Goal: Task Accomplishment & Management: Use online tool/utility

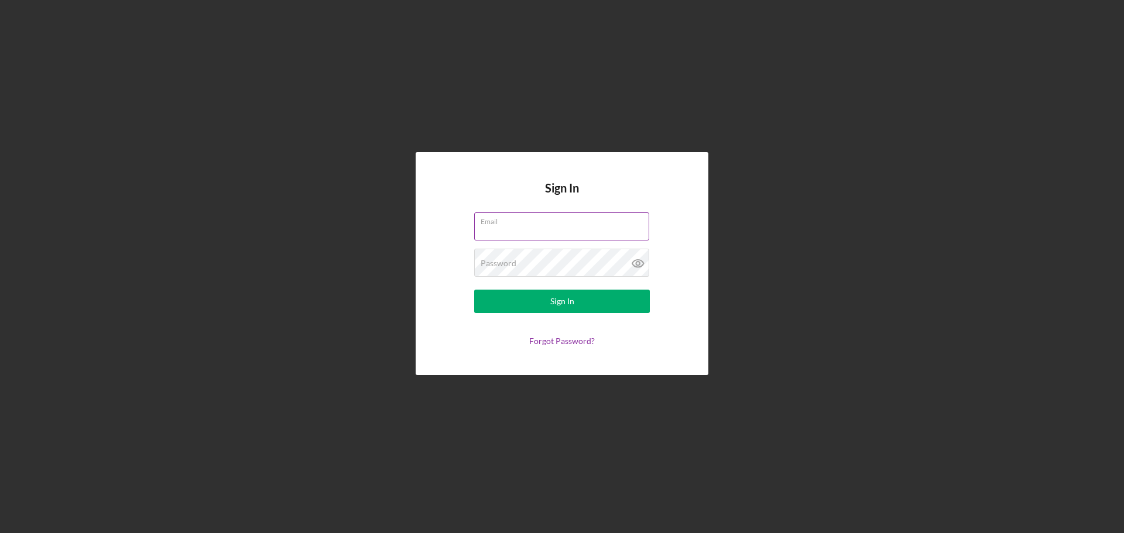
click at [533, 227] on input "Email" at bounding box center [561, 227] width 175 height 28
type input "[PERSON_NAME][EMAIL_ADDRESS][PERSON_NAME][DOMAIN_NAME]"
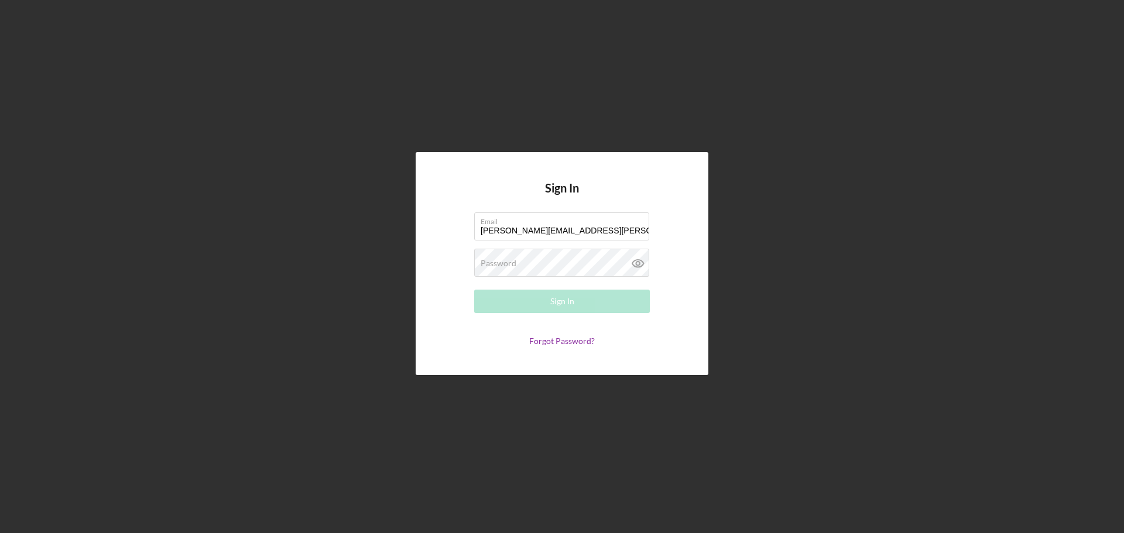
drag, startPoint x: 605, startPoint y: 228, endPoint x: 377, endPoint y: 220, distance: 227.9
click at [377, 220] on div "Sign In Email [PERSON_NAME][EMAIL_ADDRESS][PERSON_NAME][DOMAIN_NAME] Password R…" at bounding box center [562, 264] width 1113 height 528
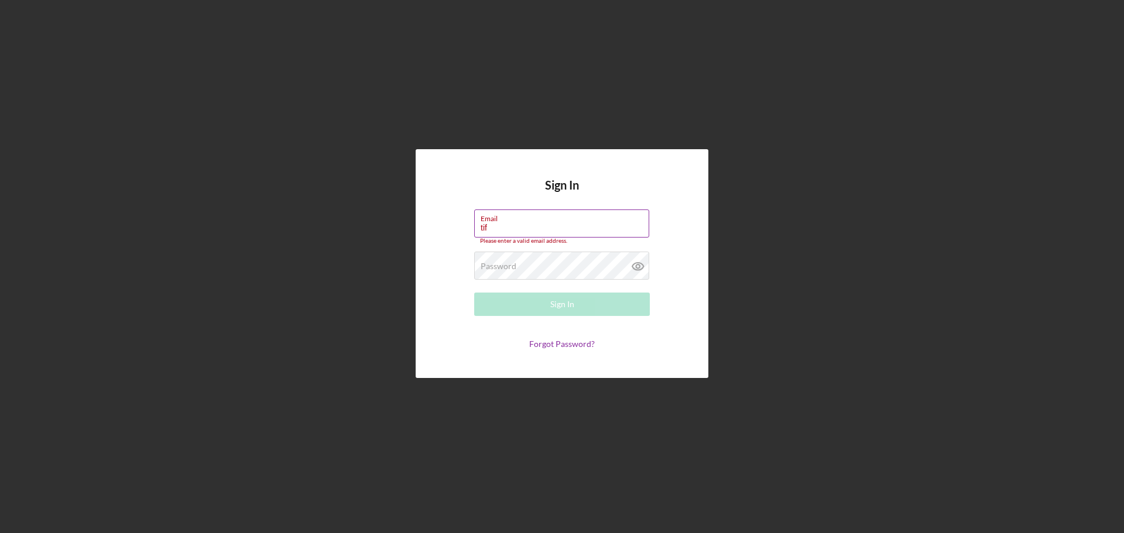
click at [583, 234] on input "tif" at bounding box center [561, 224] width 175 height 28
drag, startPoint x: 504, startPoint y: 237, endPoint x: 440, endPoint y: 228, distance: 65.1
click at [440, 228] on div "Sign In Email tif Please enter a valid email address. Password Required Sign In…" at bounding box center [562, 263] width 293 height 229
click at [509, 223] on label "Email" at bounding box center [565, 216] width 169 height 13
click at [509, 223] on input "tif" at bounding box center [561, 224] width 175 height 28
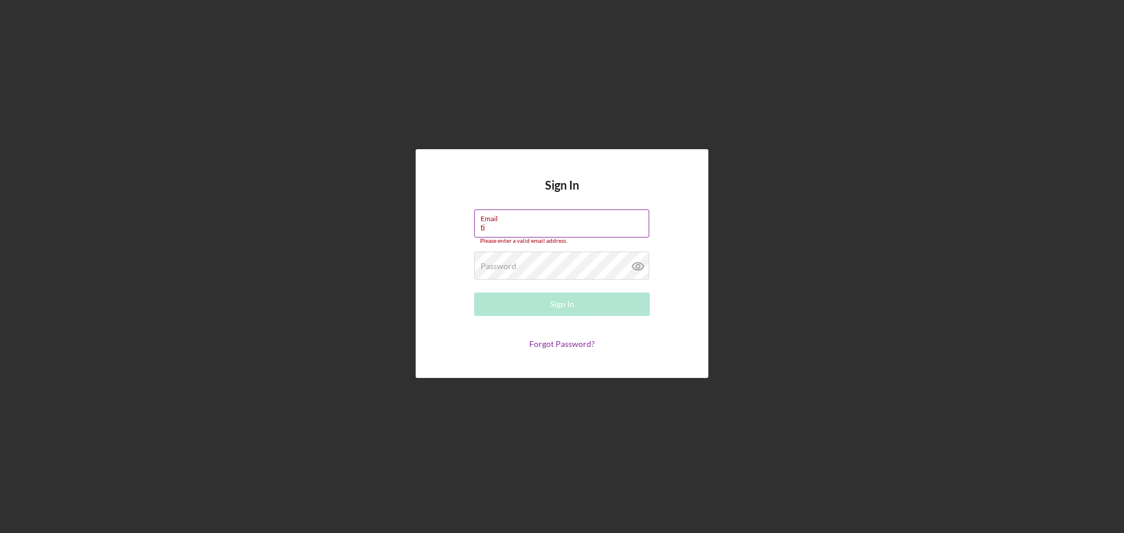
type input "t"
paste input "[PERSON_NAME][EMAIL_ADDRESS][PERSON_NAME][DOMAIN_NAME]"
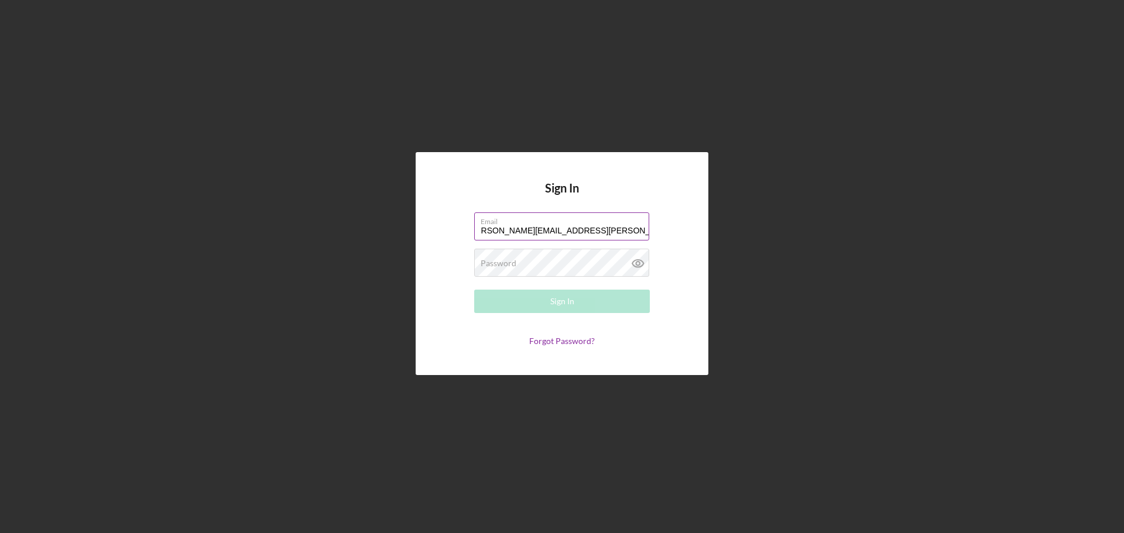
click at [489, 232] on input "[PERSON_NAME][EMAIL_ADDRESS][PERSON_NAME][DOMAIN_NAME]" at bounding box center [561, 227] width 175 height 28
type input "[PERSON_NAME][EMAIL_ADDRESS][PERSON_NAME][DOMAIN_NAME]"
click at [498, 260] on label "Password" at bounding box center [499, 263] width 36 height 9
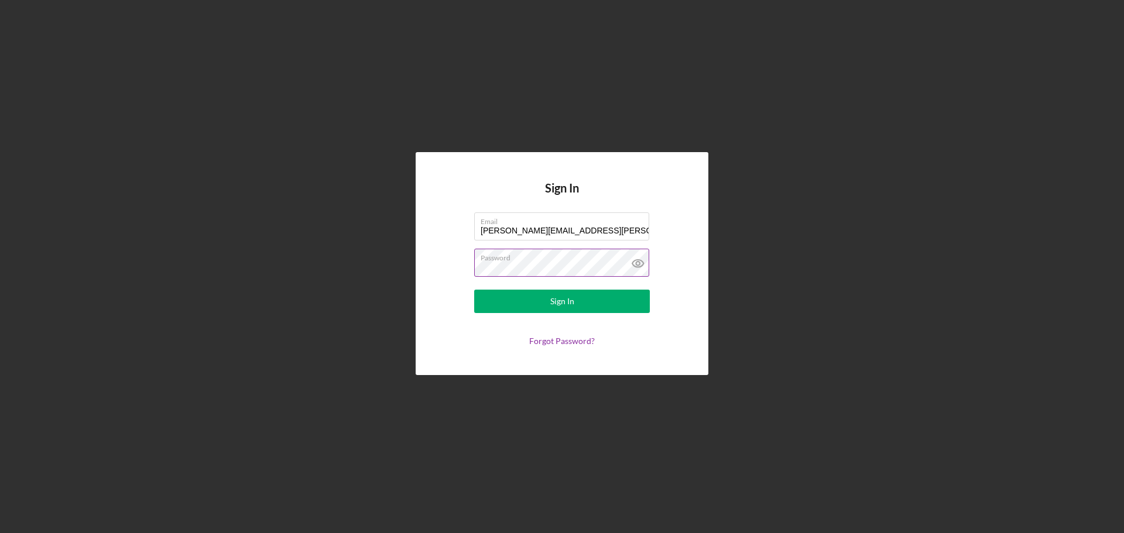
click at [474, 290] on button "Sign In" at bounding box center [562, 301] width 176 height 23
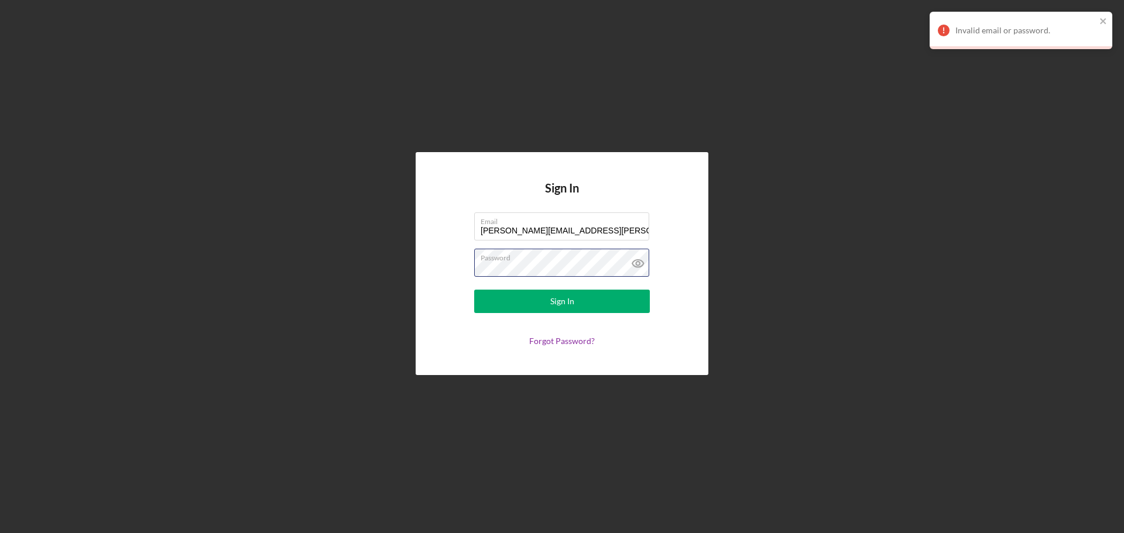
click at [431, 266] on div "Sign In Email [PERSON_NAME][EMAIL_ADDRESS][PERSON_NAME][DOMAIN_NAME] Password S…" at bounding box center [562, 263] width 293 height 223
click at [474, 290] on button "Sign In" at bounding box center [562, 301] width 176 height 23
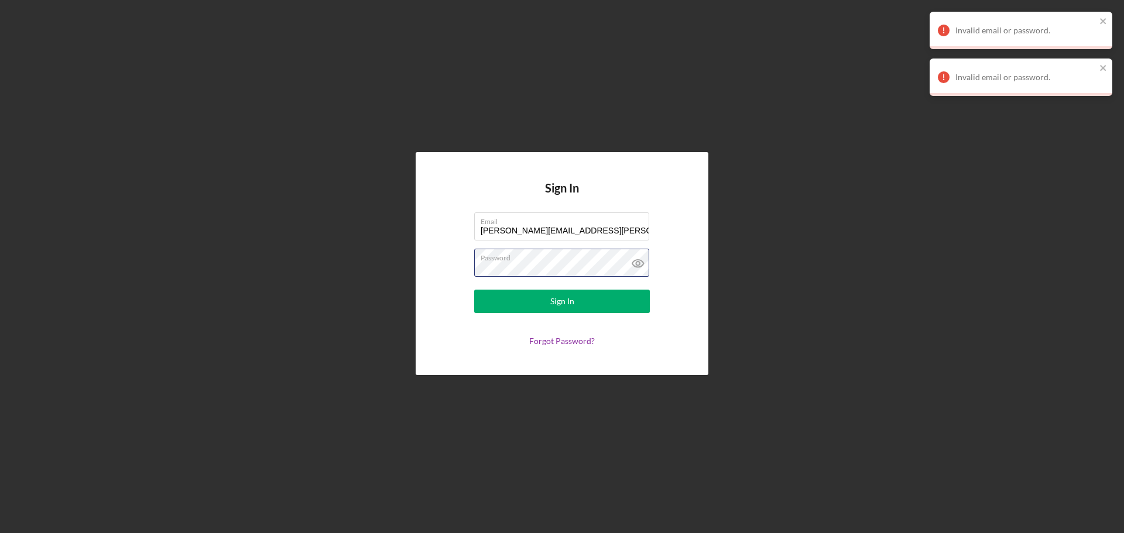
click at [461, 270] on form "Email [PERSON_NAME][EMAIL_ADDRESS][PERSON_NAME][DOMAIN_NAME] Password Sign In F…" at bounding box center [562, 280] width 234 height 134
click at [506, 304] on button "Sign In" at bounding box center [562, 301] width 176 height 23
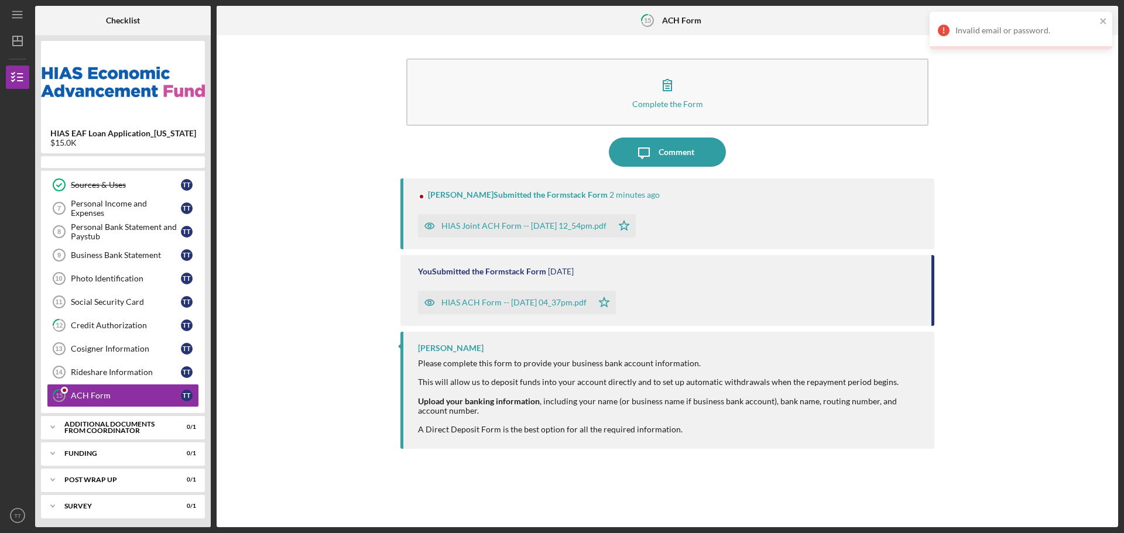
scroll to position [142, 0]
